Goal: Transaction & Acquisition: Purchase product/service

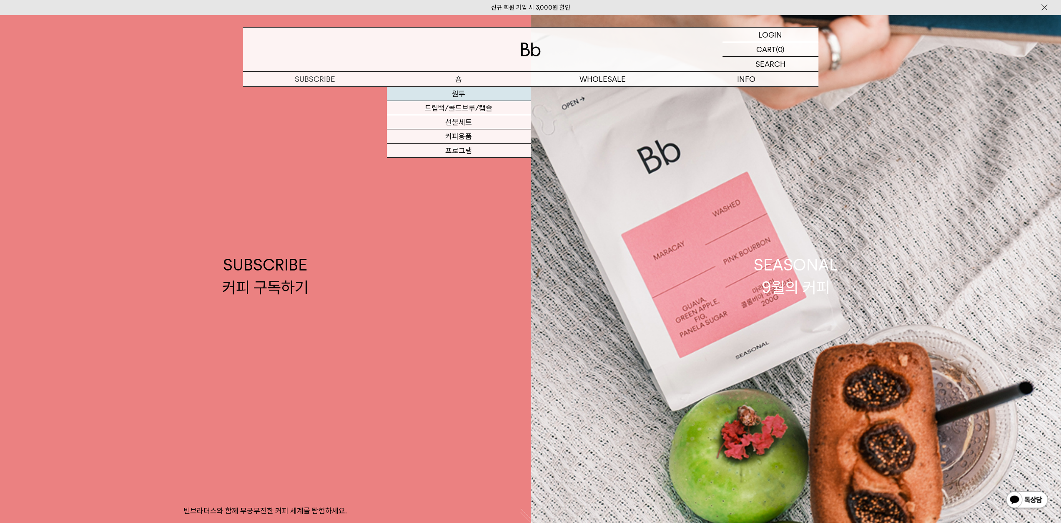
click at [463, 93] on link "원두" at bounding box center [459, 94] width 144 height 14
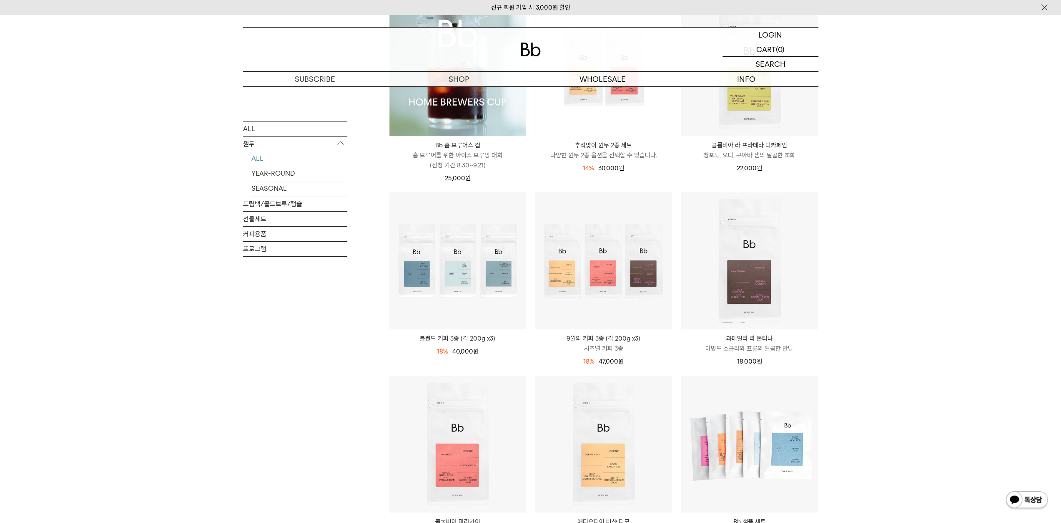
scroll to position [83, 0]
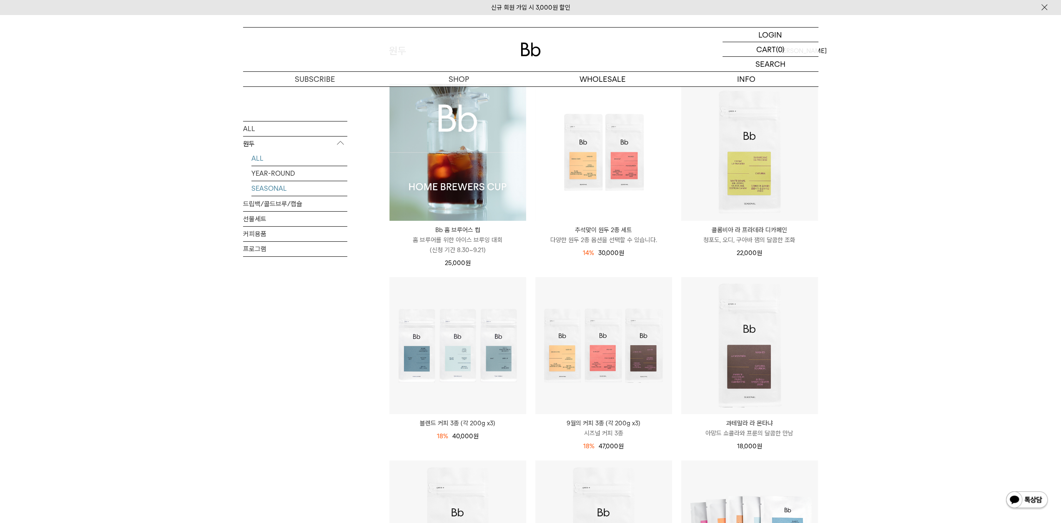
click at [281, 190] on link "SEASONAL" at bounding box center [300, 188] width 96 height 15
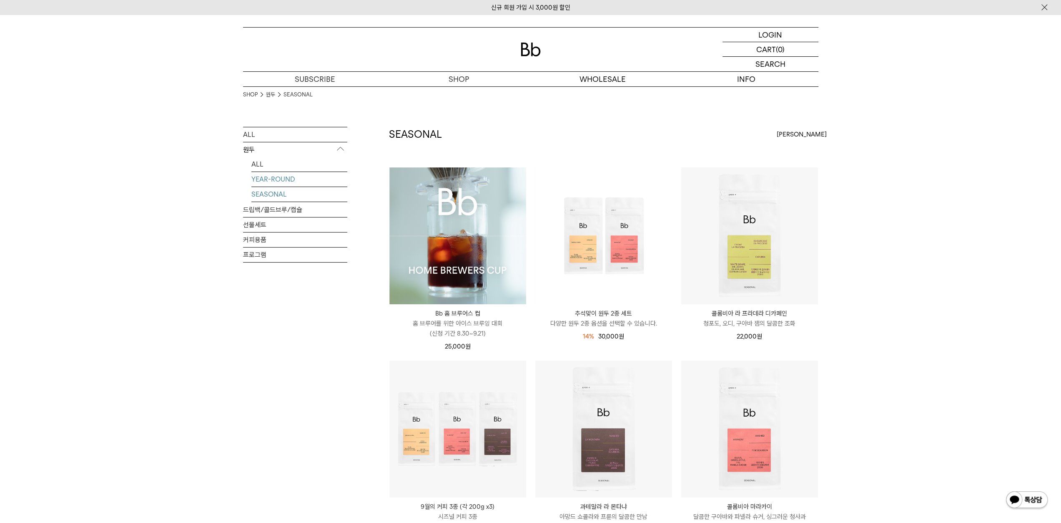
click at [280, 179] on link "YEAR-ROUND" at bounding box center [300, 179] width 96 height 15
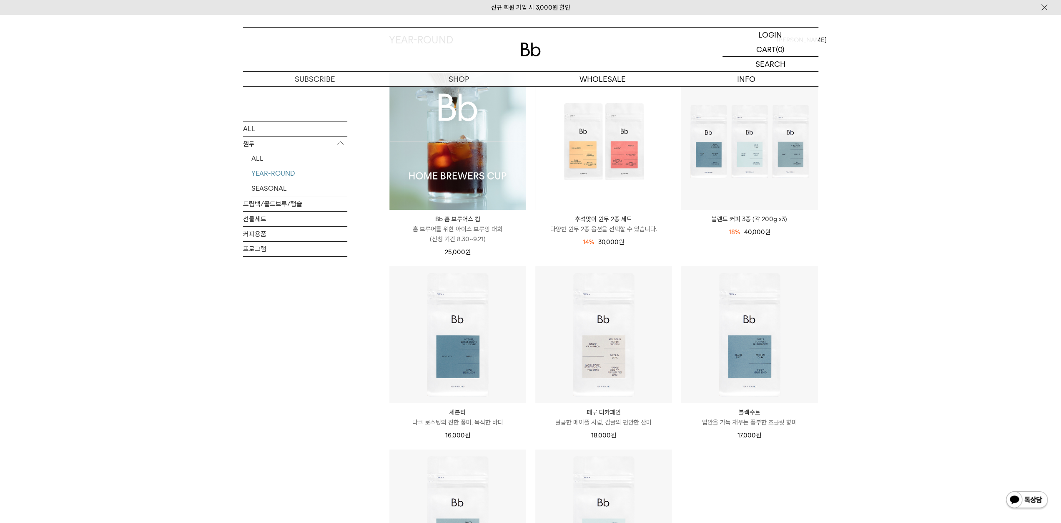
scroll to position [42, 0]
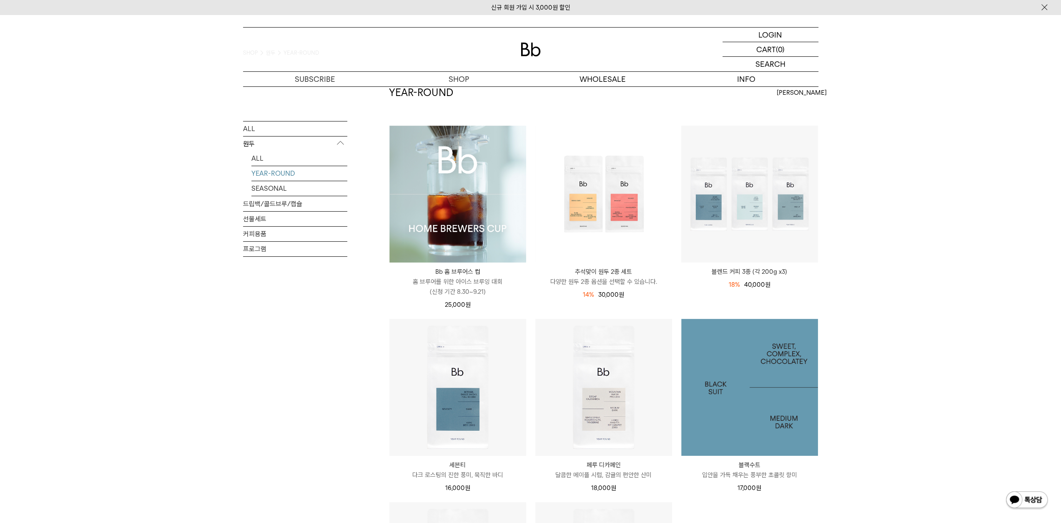
click at [742, 410] on img at bounding box center [750, 387] width 137 height 137
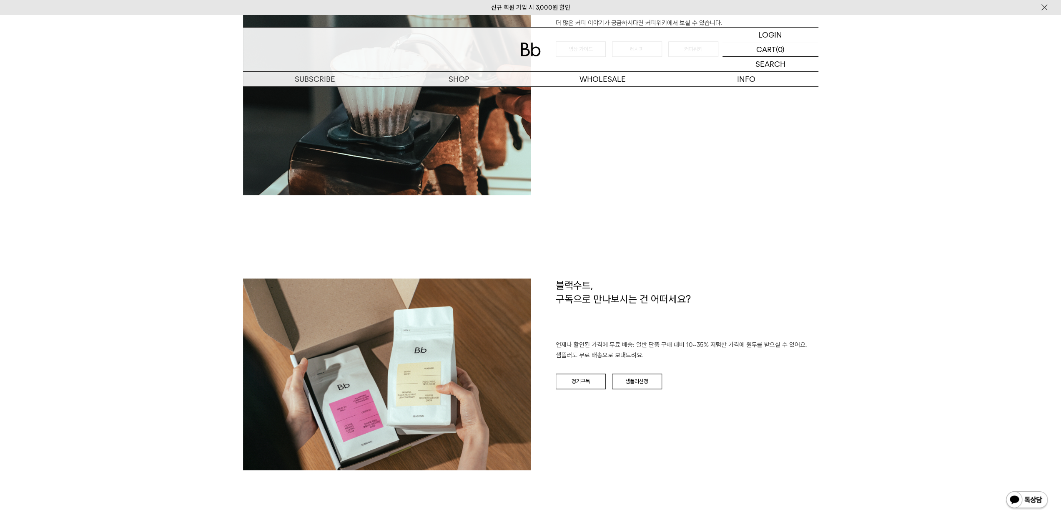
scroll to position [1335, 0]
